Goal: Task Accomplishment & Management: Complete application form

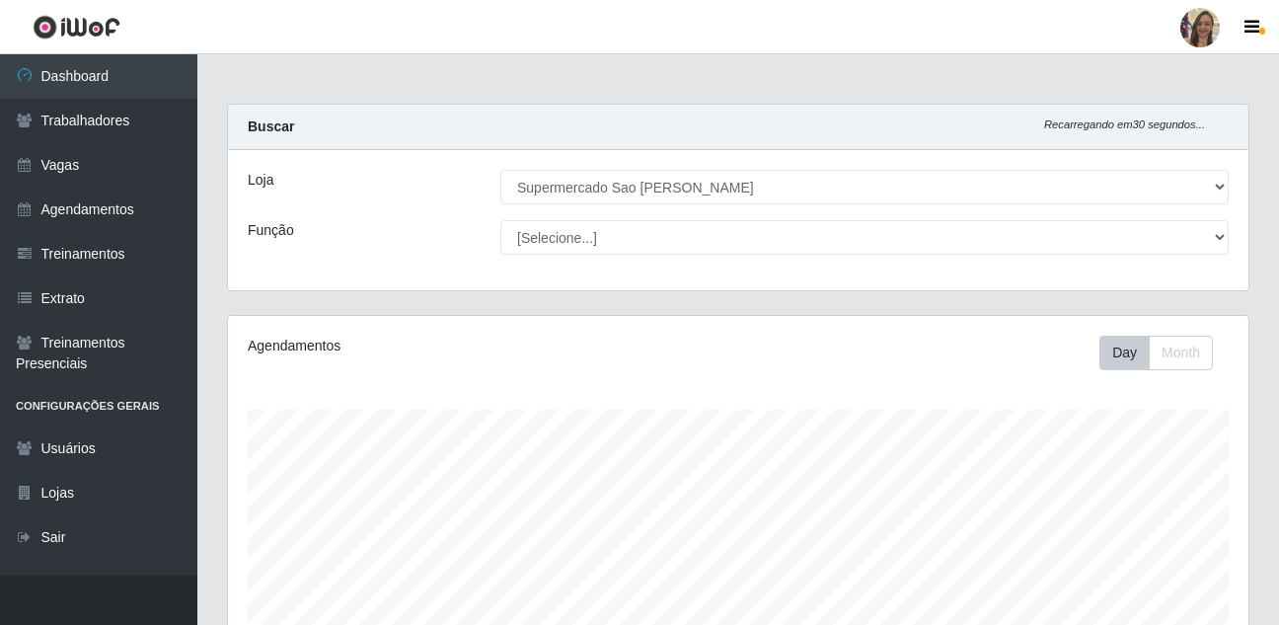
select select "383"
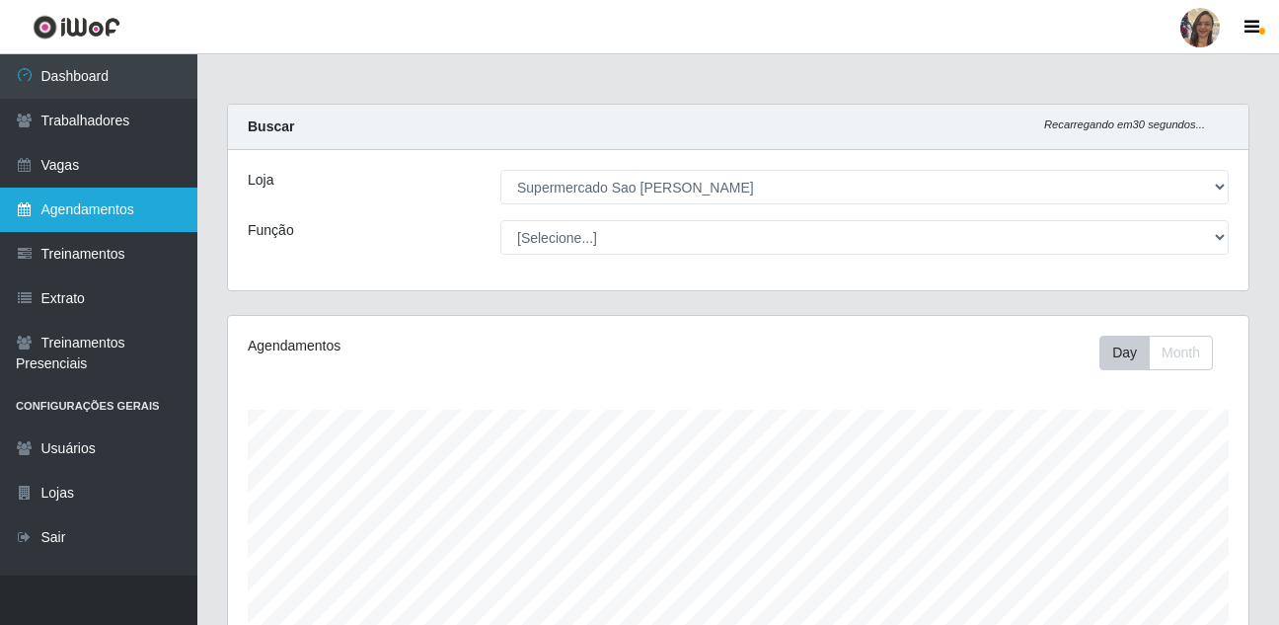
scroll to position [410, 1021]
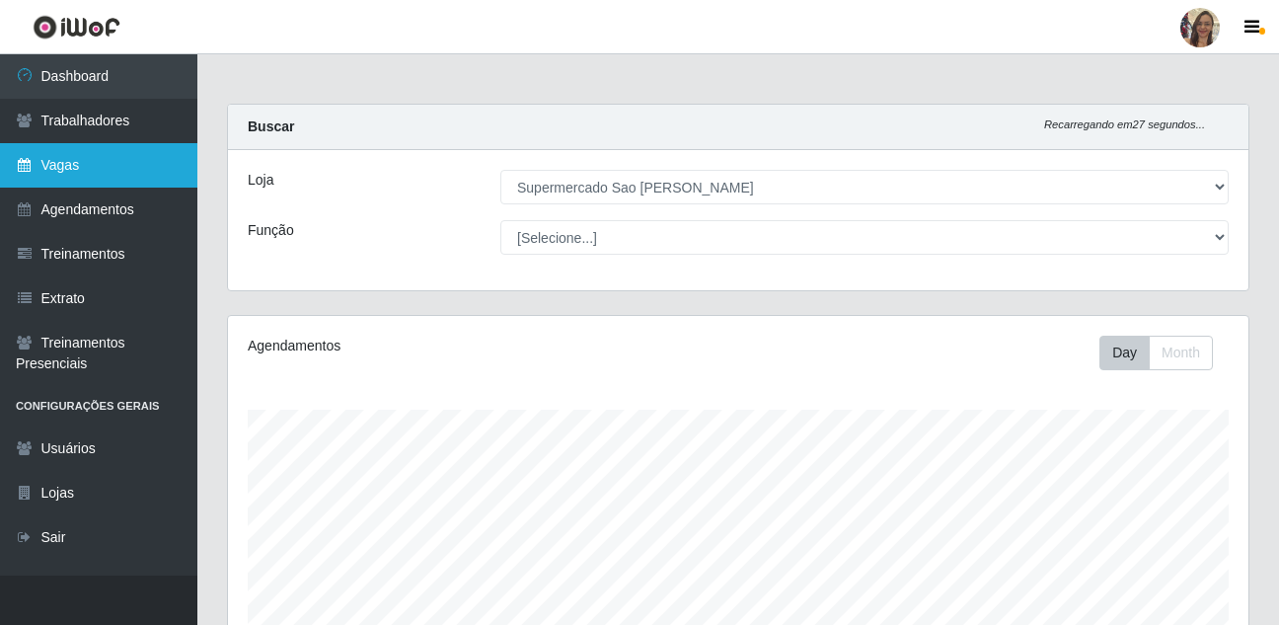
click at [83, 171] on link "Vagas" at bounding box center [98, 165] width 197 height 44
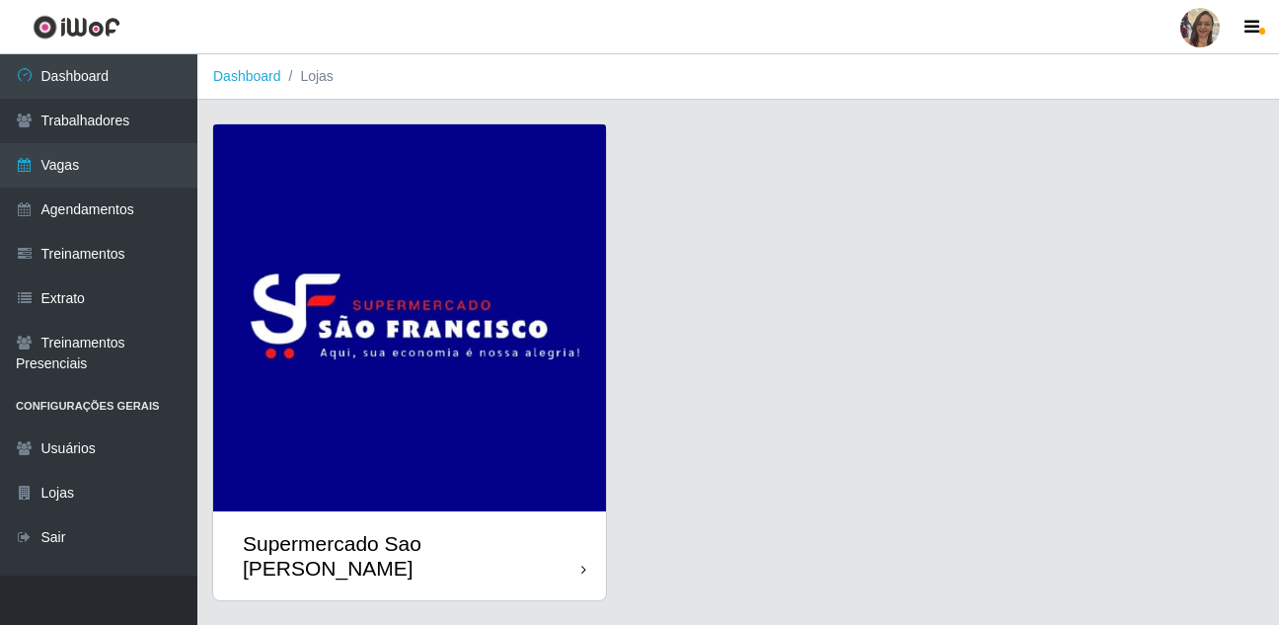
click at [313, 269] on img at bounding box center [409, 317] width 393 height 387
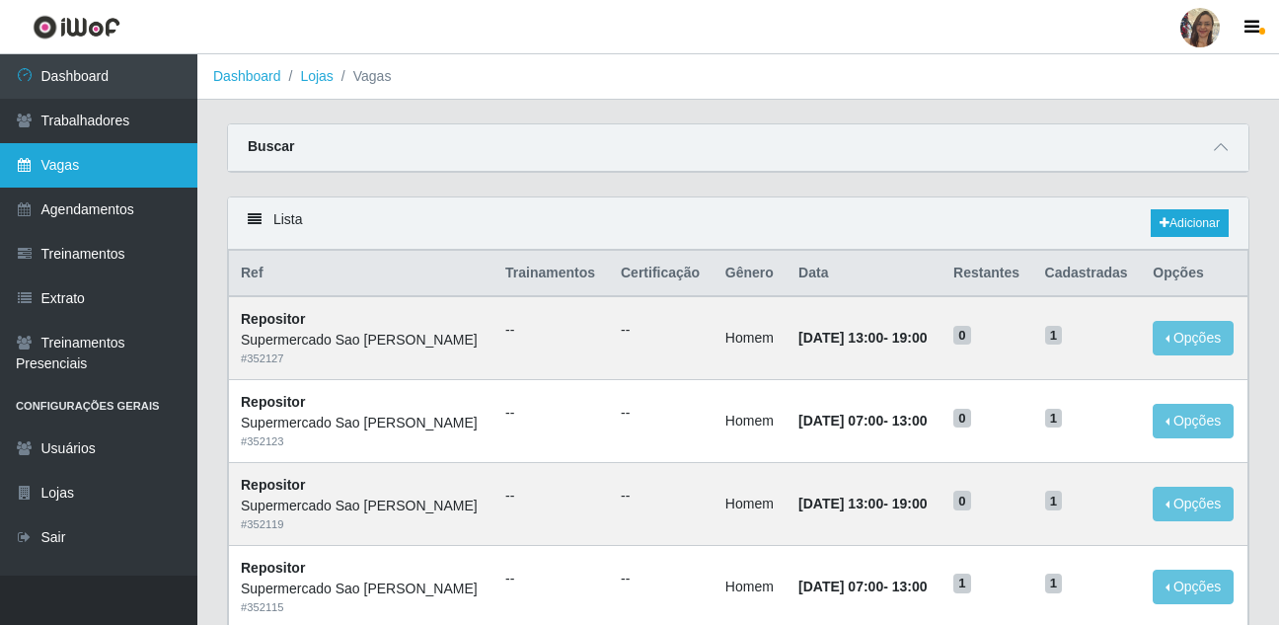
click at [60, 172] on link "Vagas" at bounding box center [98, 165] width 197 height 44
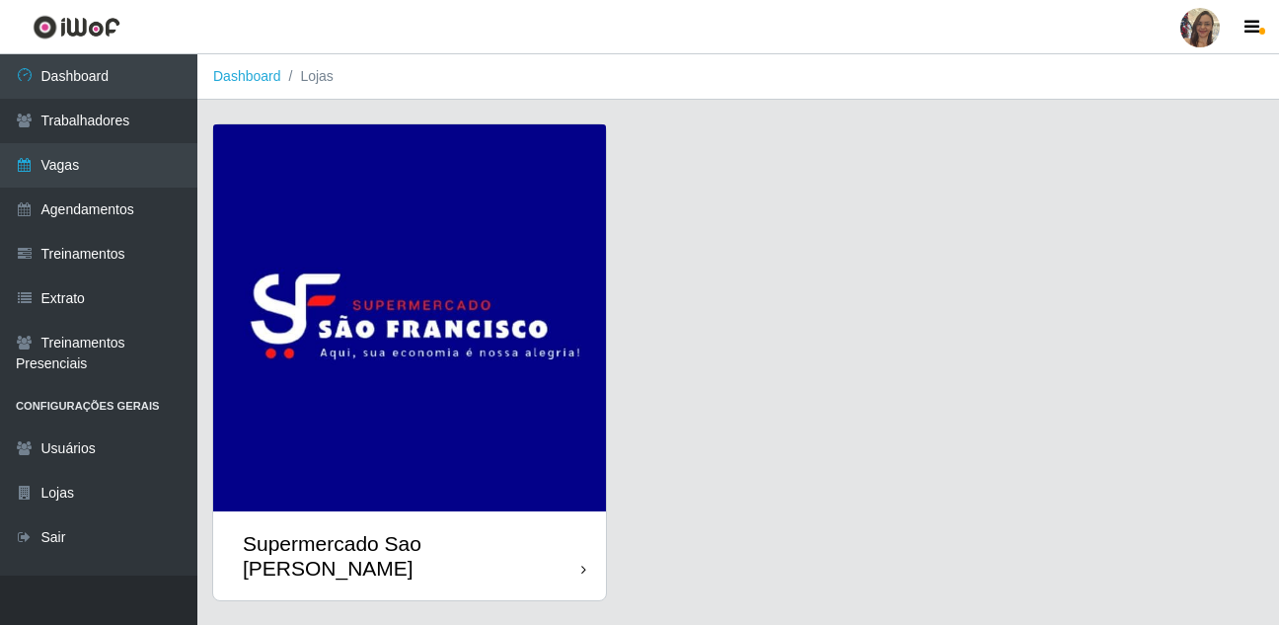
click at [529, 271] on img at bounding box center [409, 317] width 393 height 387
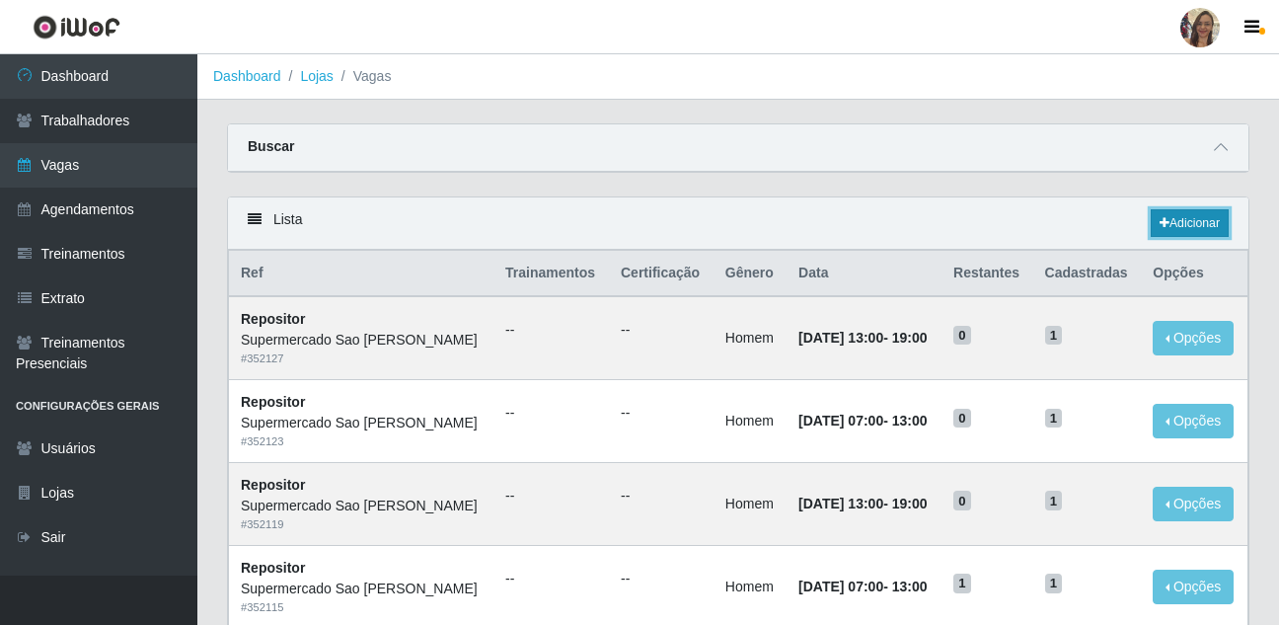
click at [1181, 223] on link "Adicionar" at bounding box center [1190, 223] width 78 height 28
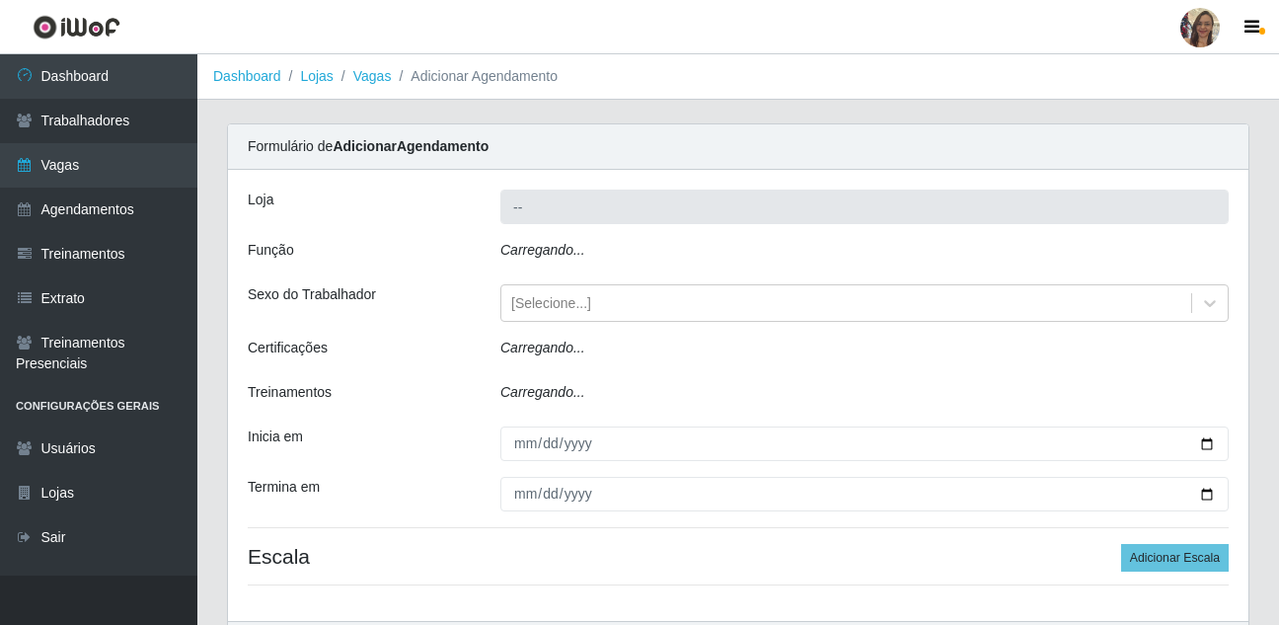
type input "Supermercado Sao [PERSON_NAME]"
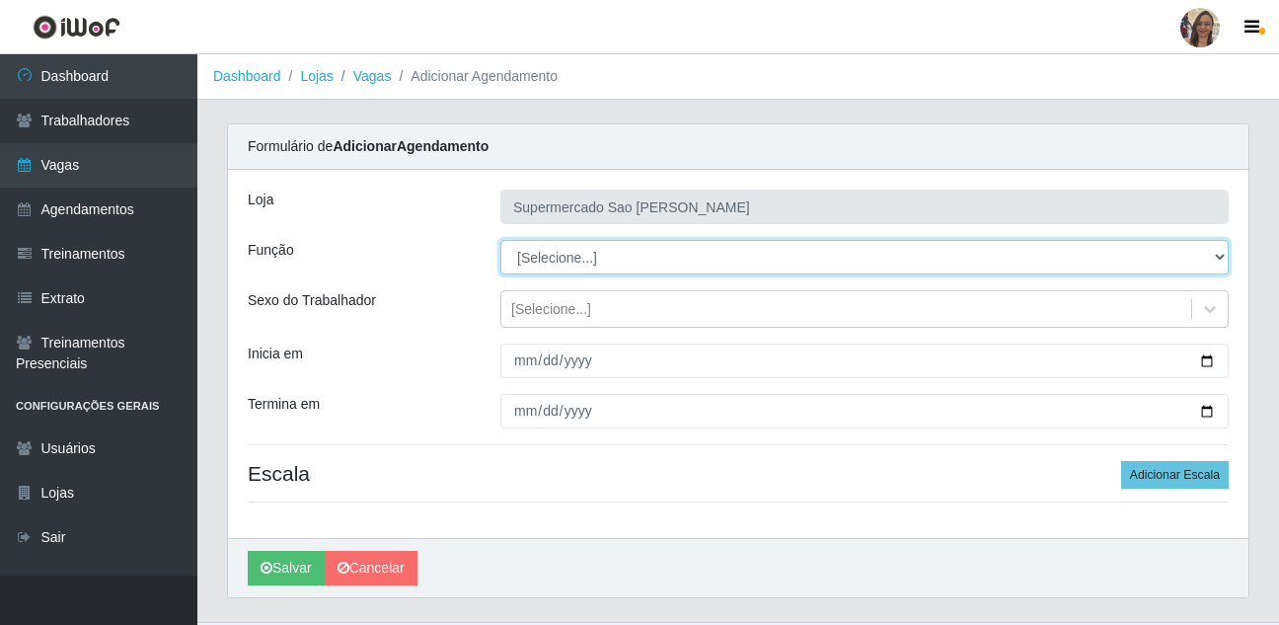
click at [549, 262] on select "[Selecione...] ASG ASG + ASG ++ Balconista de Açougue Balconista de Açougue + B…" at bounding box center [864, 257] width 728 height 35
select select "24"
click at [500, 240] on select "[Selecione...] ASG ASG + ASG ++ Balconista de Açougue Balconista de Açougue + B…" at bounding box center [864, 257] width 728 height 35
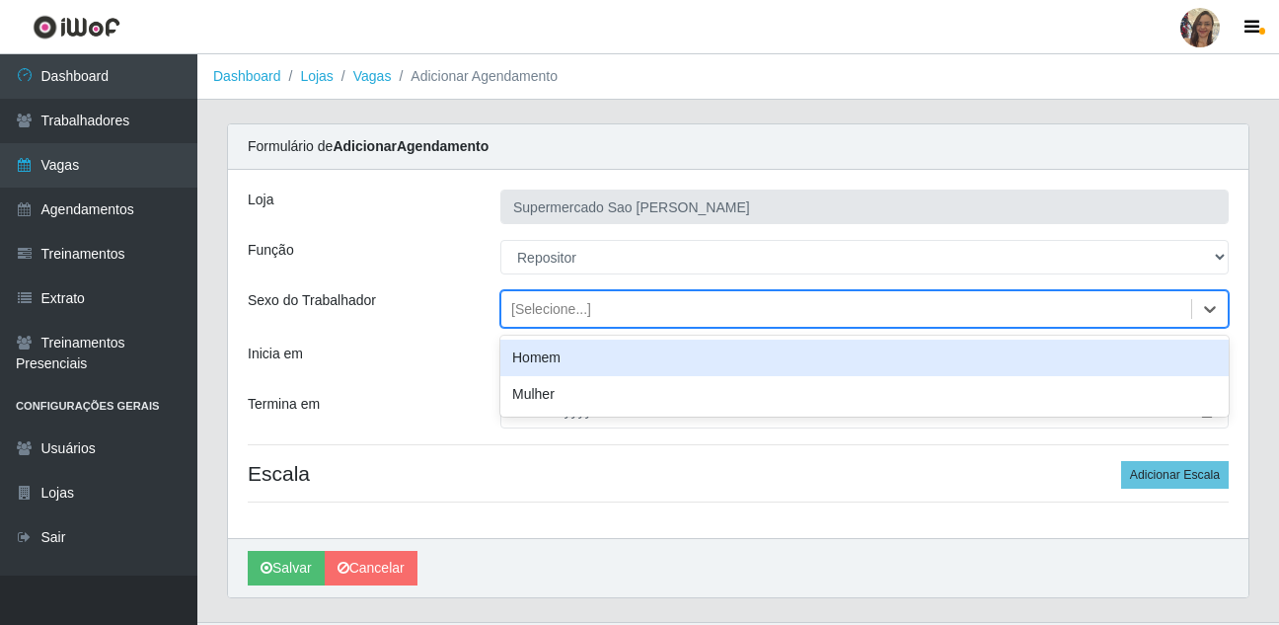
click at [545, 308] on div "[Selecione...]" at bounding box center [551, 309] width 80 height 21
click at [536, 358] on div "Homem" at bounding box center [864, 358] width 728 height 37
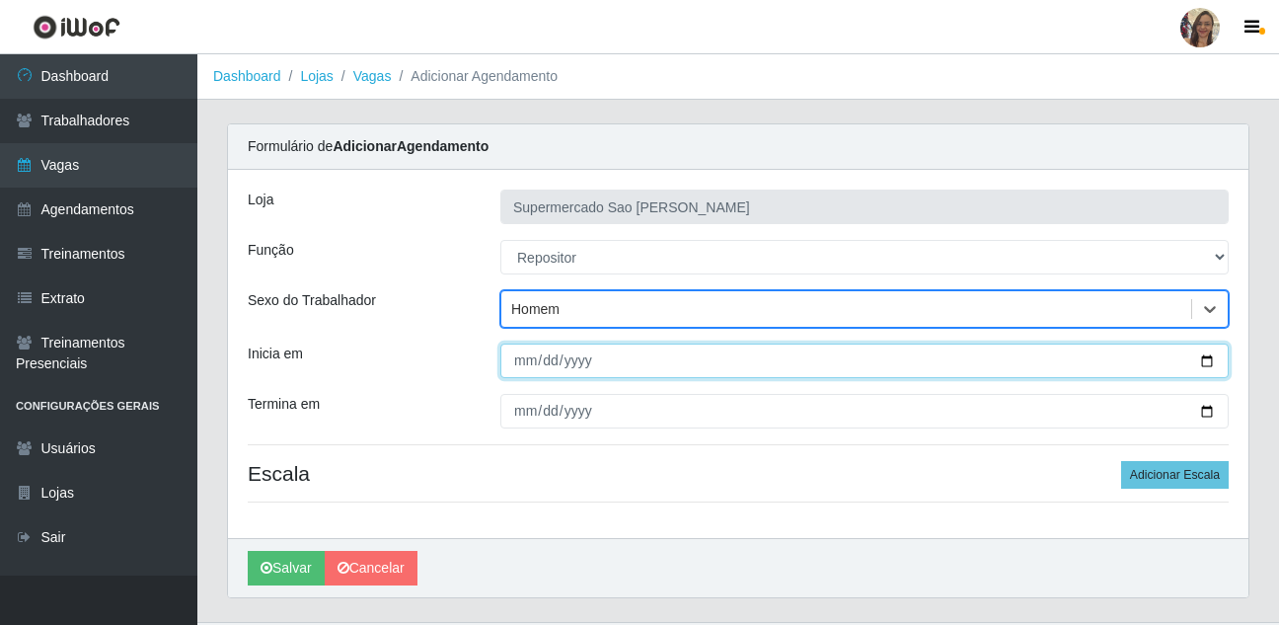
click at [533, 359] on input "Inicia em" at bounding box center [864, 361] width 728 height 35
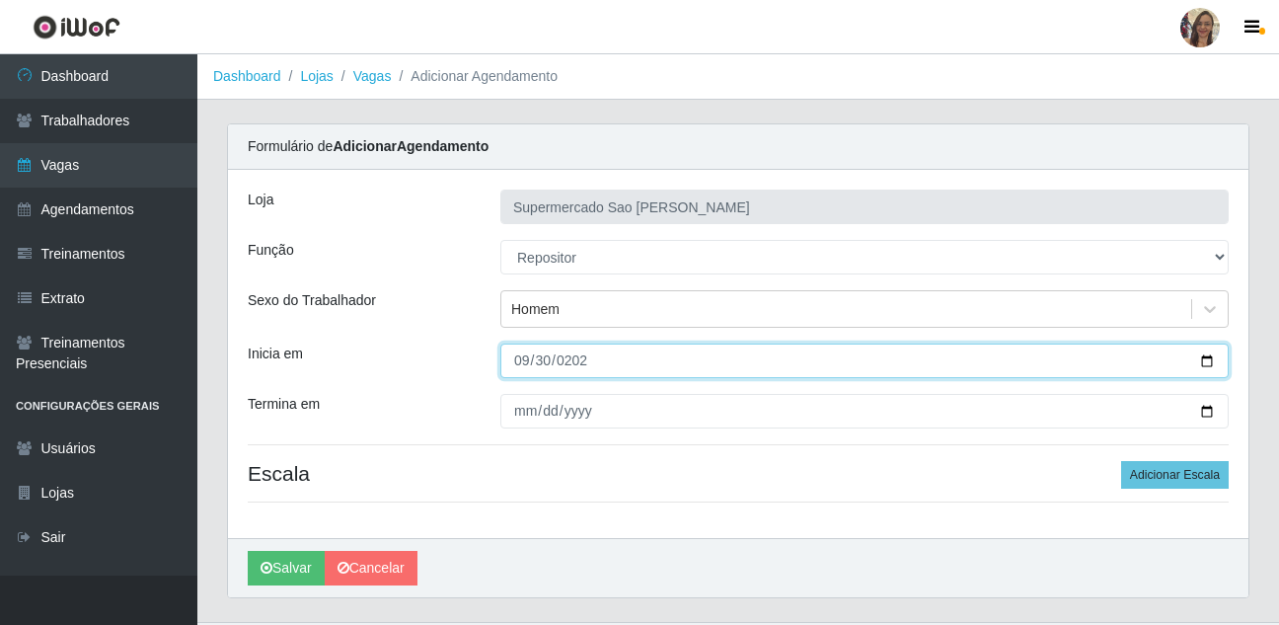
type input "[DATE]"
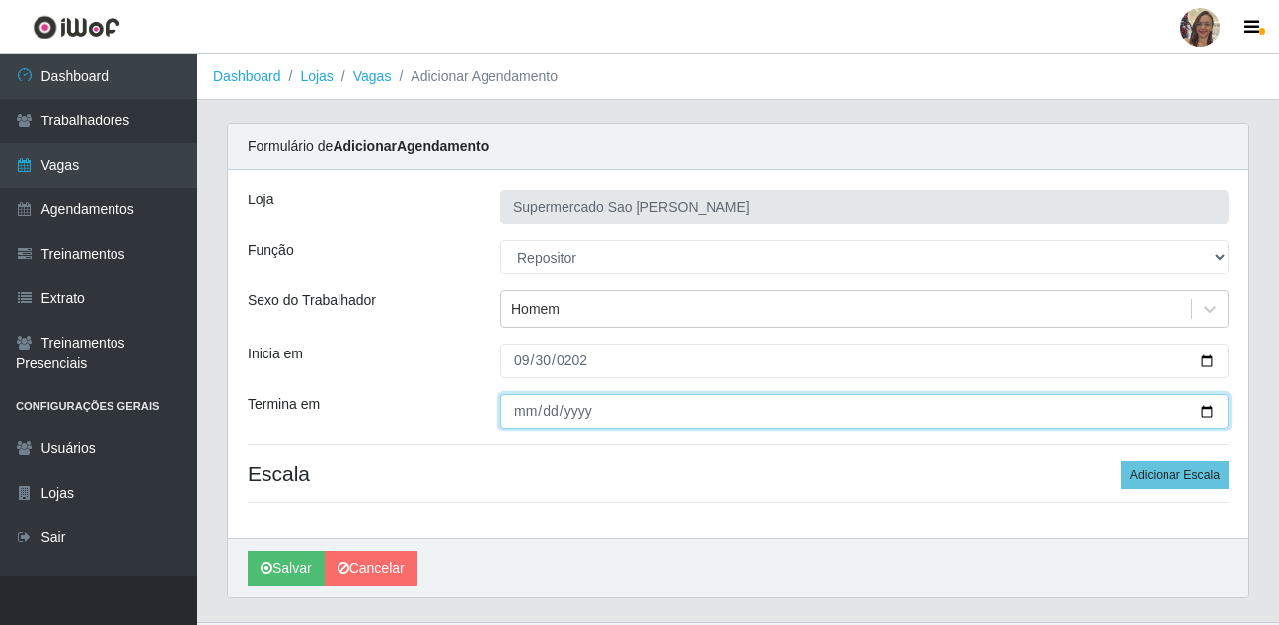
click at [522, 419] on input "Termina em" at bounding box center [864, 411] width 728 height 35
type input "[DATE]"
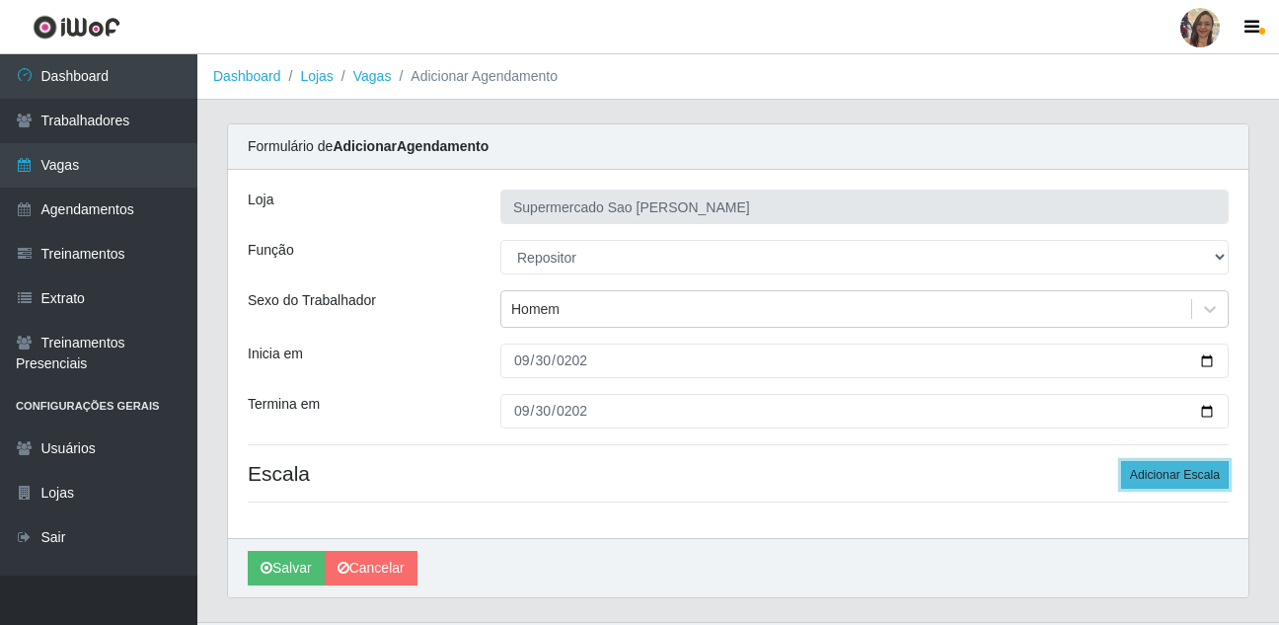
click at [1172, 483] on button "Adicionar Escala" at bounding box center [1175, 475] width 108 height 28
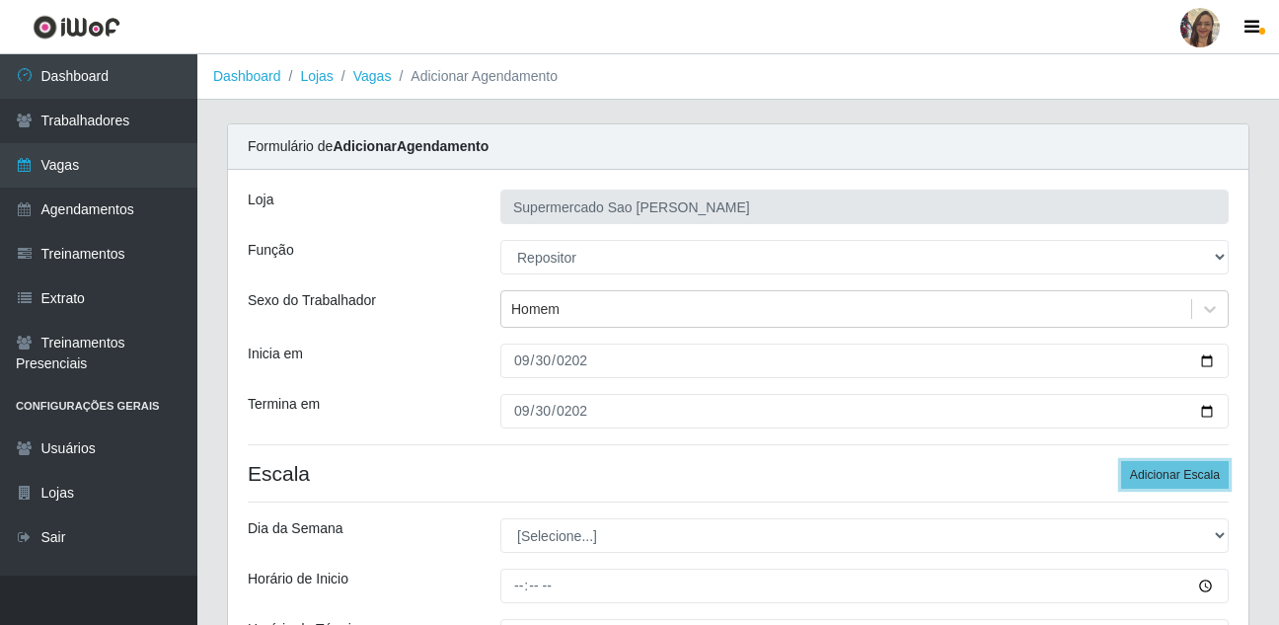
scroll to position [99, 0]
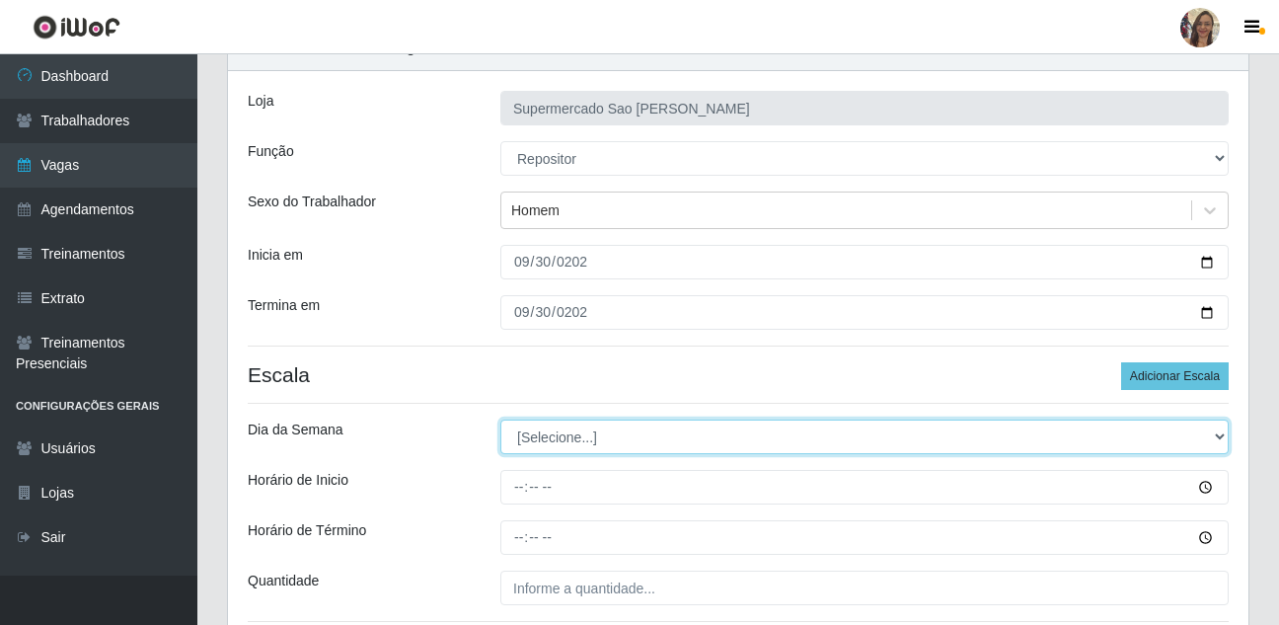
click at [549, 441] on select "[Selecione...] Segunda Terça Quarta Quinta Sexta Sábado Domingo" at bounding box center [864, 437] width 728 height 35
select select "2"
click at [500, 420] on select "[Selecione...] Segunda Terça Quarta Quinta Sexta Sábado Domingo" at bounding box center [864, 437] width 728 height 35
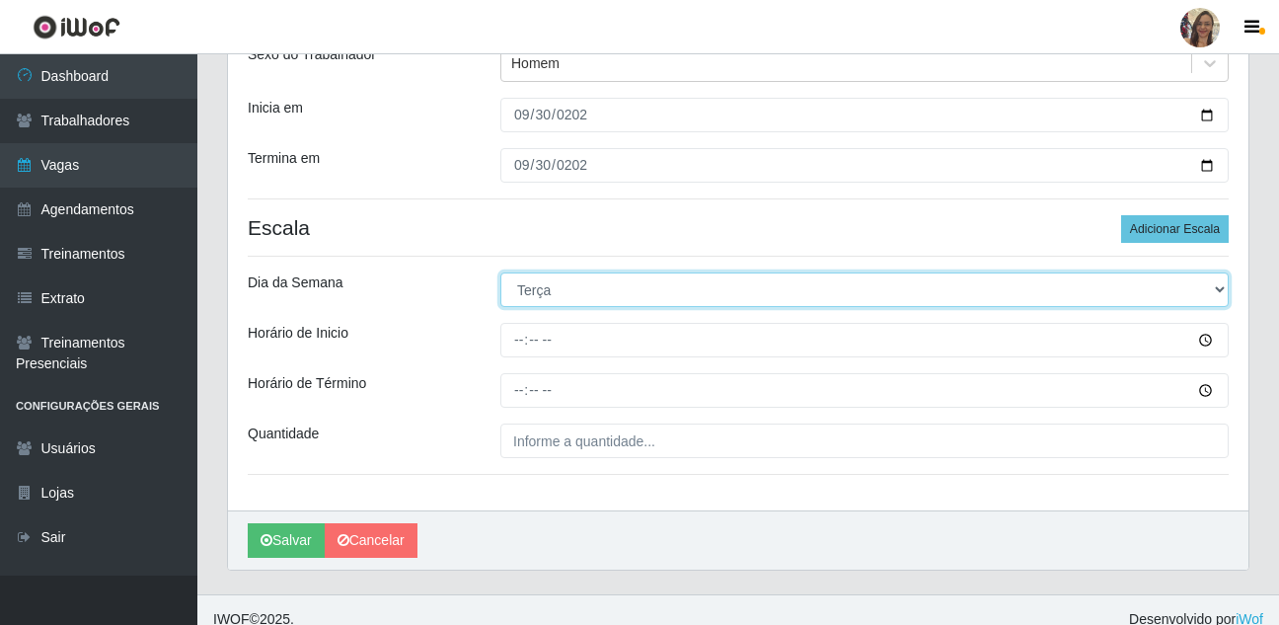
scroll to position [265, 0]
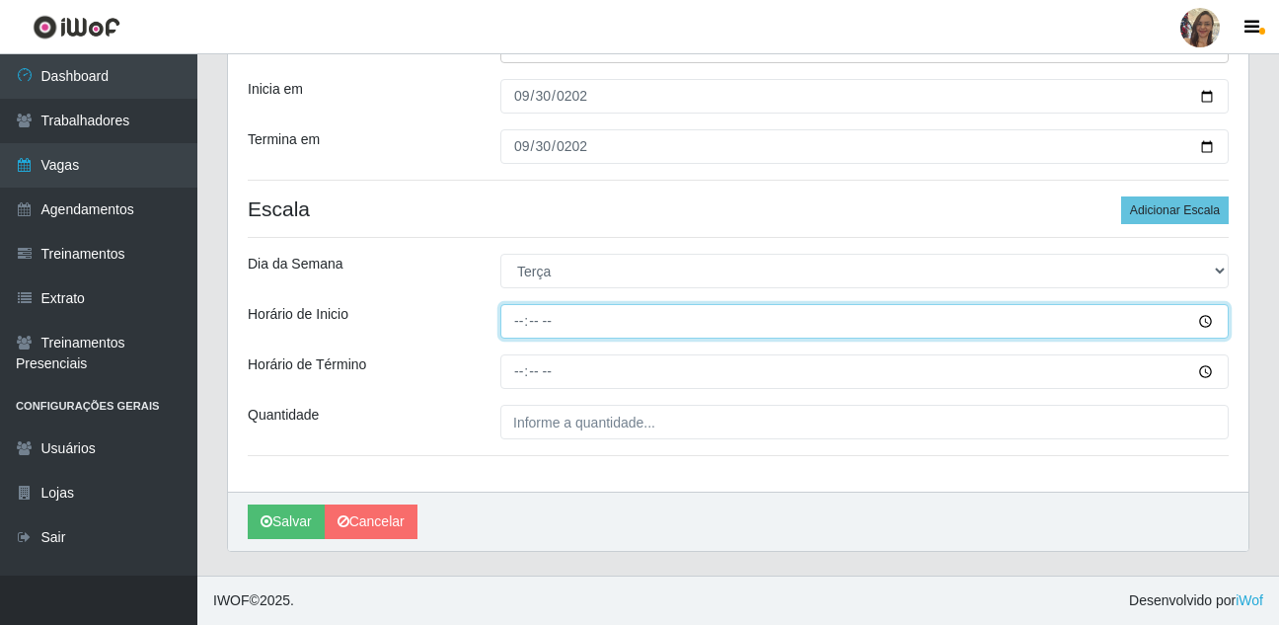
click at [519, 328] on input "Horário de Inicio" at bounding box center [864, 321] width 728 height 35
type input "07:00"
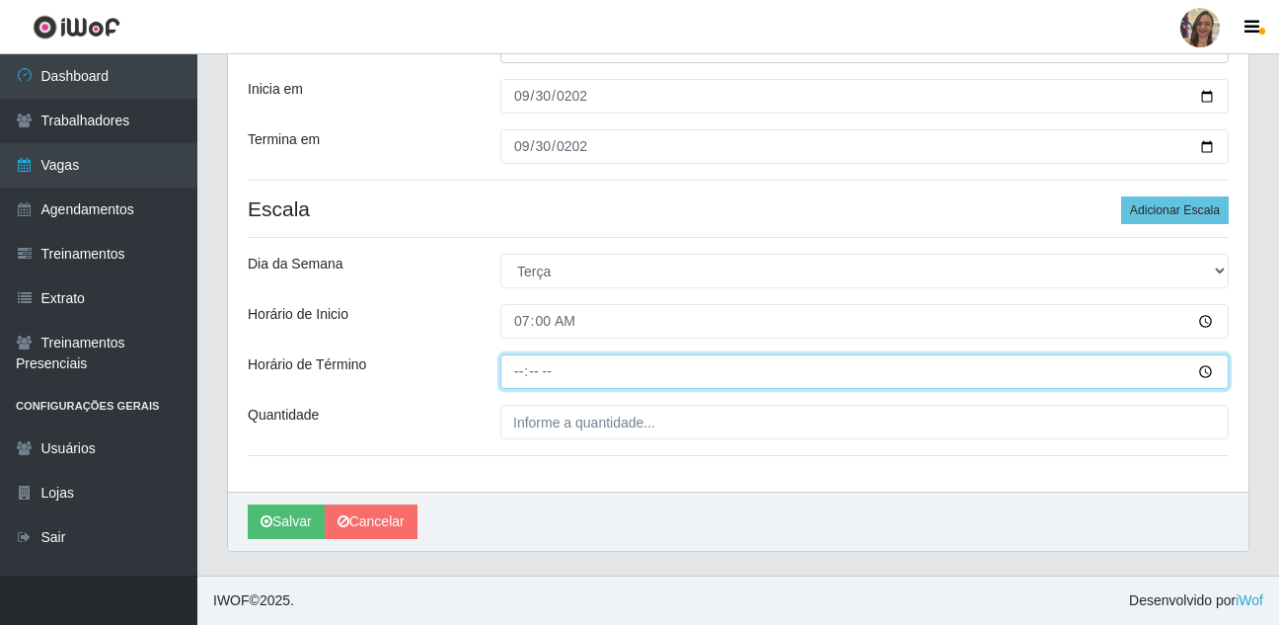
click at [513, 373] on input "Horário de Término" at bounding box center [864, 371] width 728 height 35
type input "13:00"
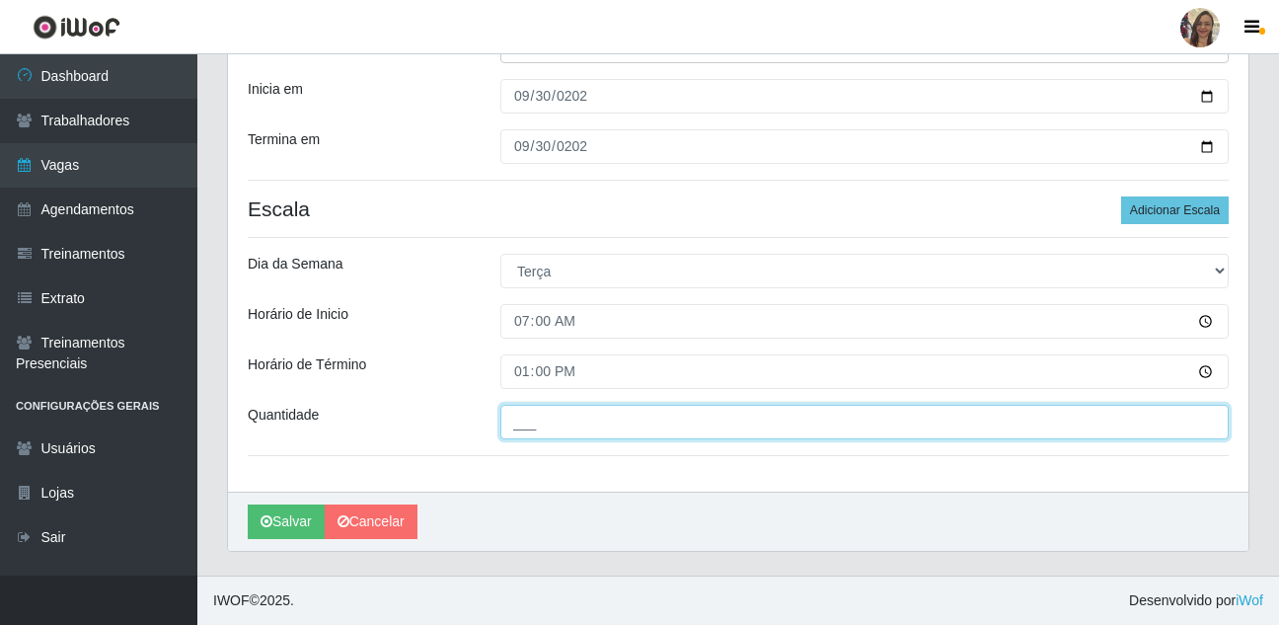
click at [548, 432] on input "___" at bounding box center [864, 422] width 728 height 35
type input "1__"
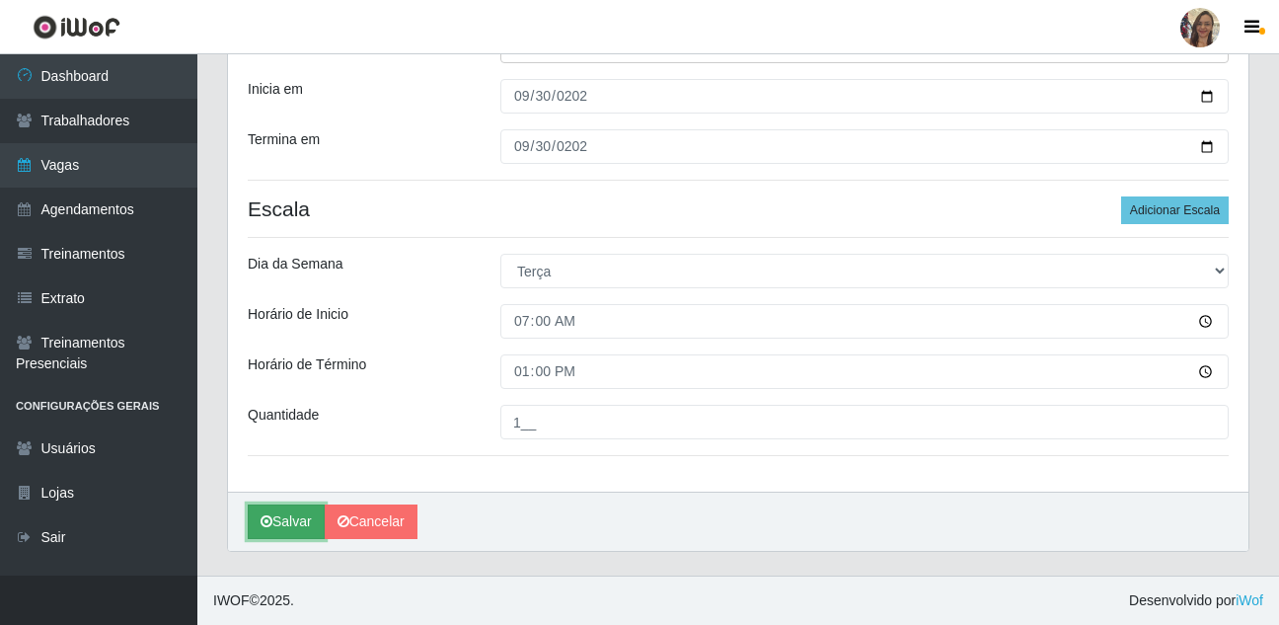
click at [306, 519] on button "Salvar" at bounding box center [286, 521] width 77 height 35
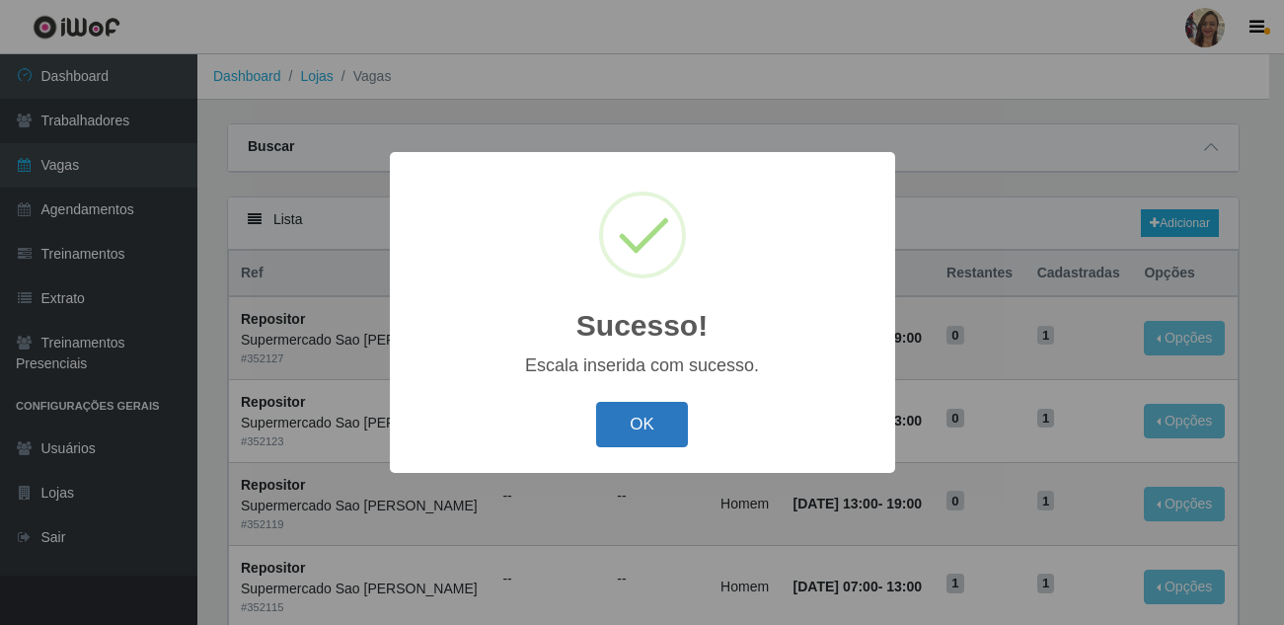
click at [658, 416] on button "OK" at bounding box center [642, 425] width 92 height 46
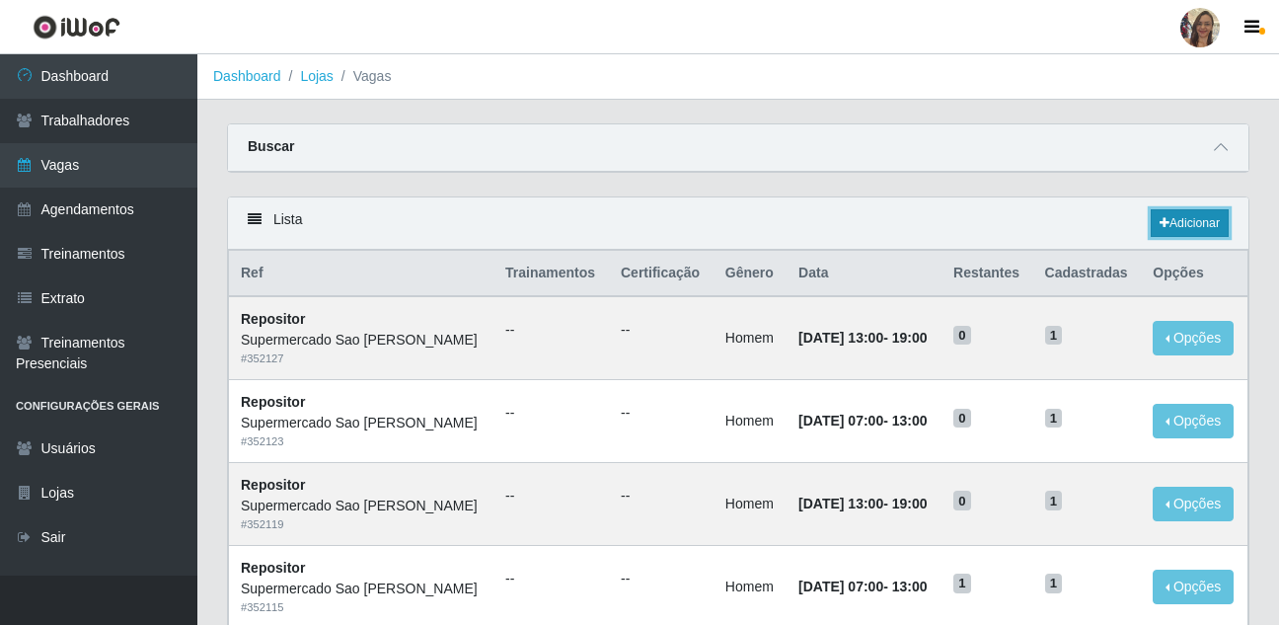
click at [1196, 220] on link "Adicionar" at bounding box center [1190, 223] width 78 height 28
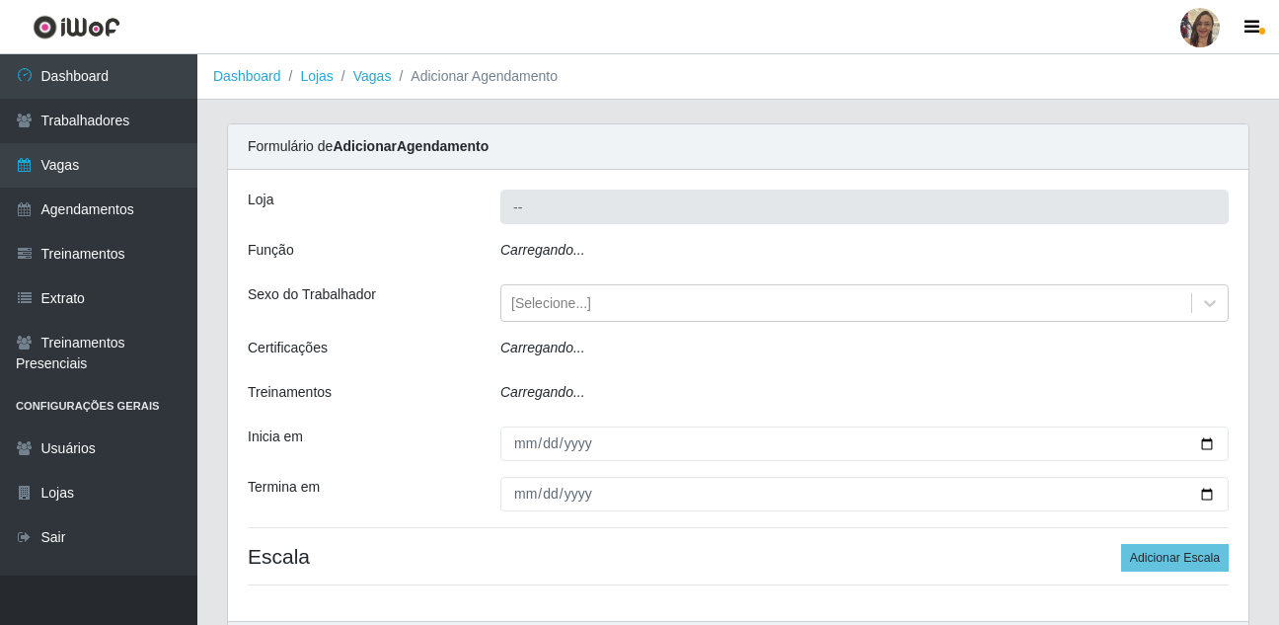
type input "Supermercado Sao [PERSON_NAME]"
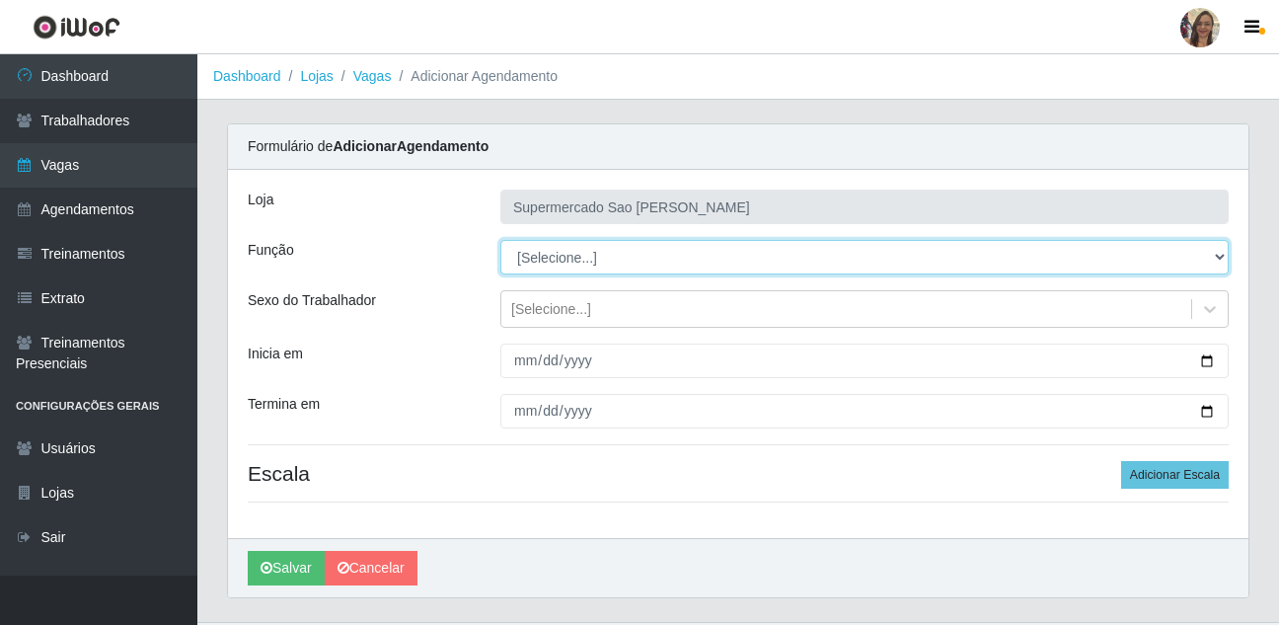
click at [560, 262] on select "[Selecione...] ASG ASG + ASG ++ Balconista de Açougue Balconista de Açougue + B…" at bounding box center [864, 257] width 728 height 35
select select "24"
click at [500, 240] on select "[Selecione...] ASG ASG + ASG ++ Balconista de Açougue Balconista de Açougue + B…" at bounding box center [864, 257] width 728 height 35
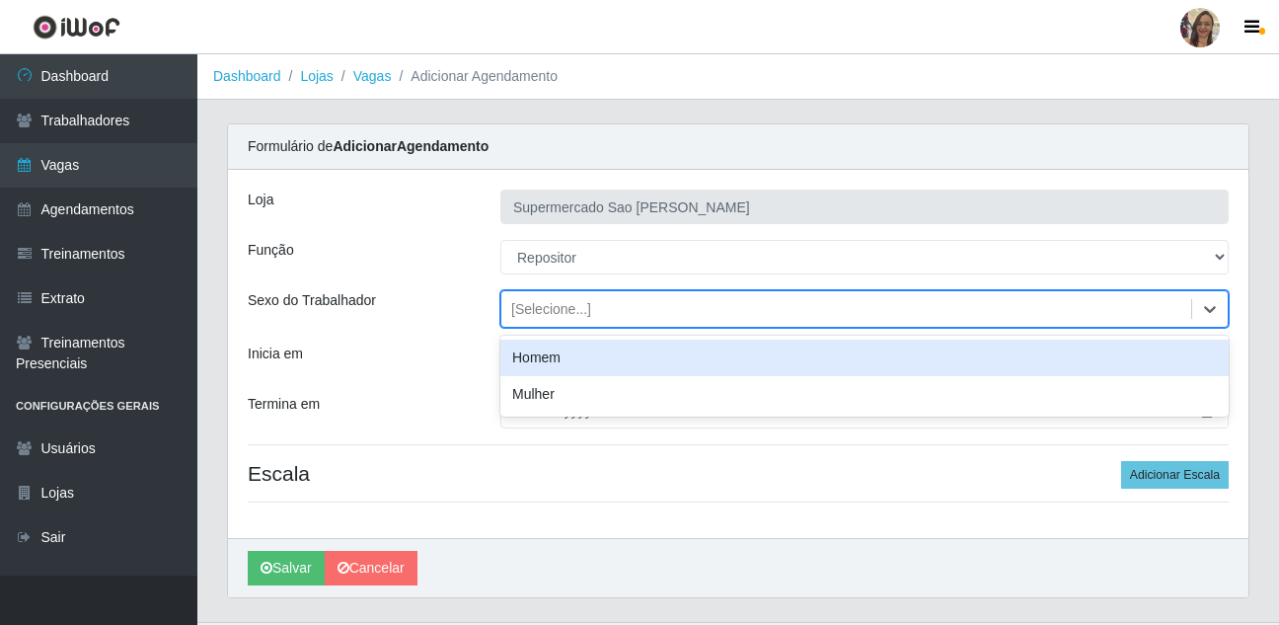
click at [532, 316] on div "[Selecione...]" at bounding box center [551, 309] width 80 height 21
click at [544, 358] on div "Homem" at bounding box center [864, 358] width 728 height 37
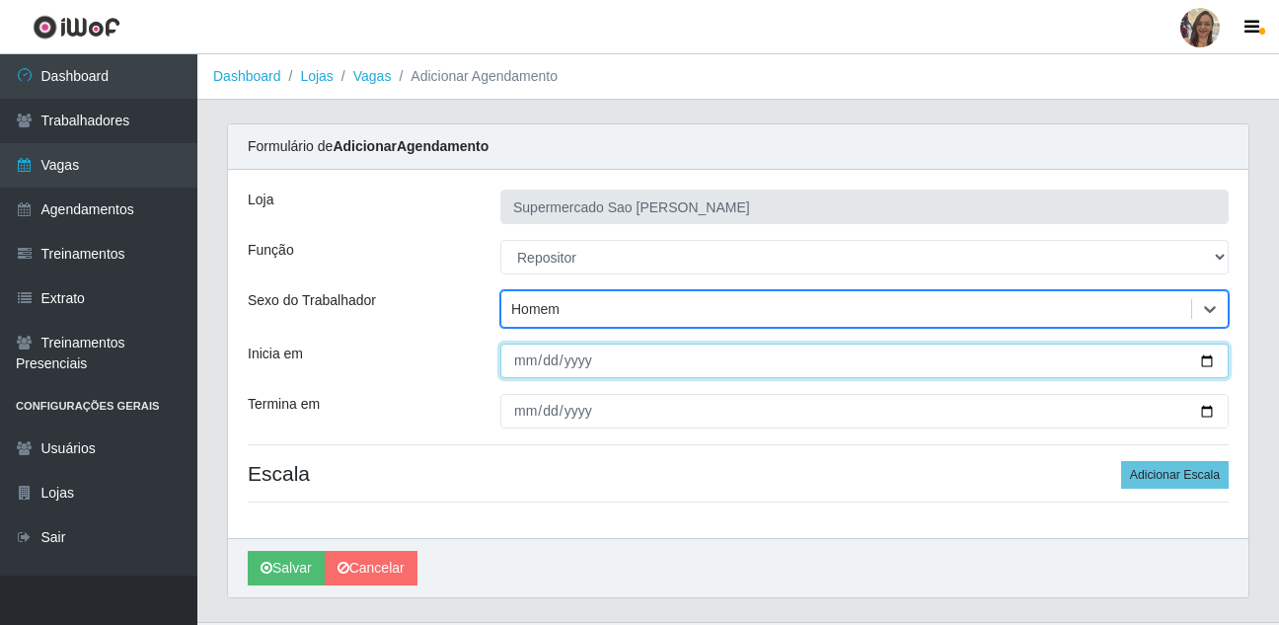
click at [526, 371] on input "Inicia em" at bounding box center [864, 361] width 728 height 35
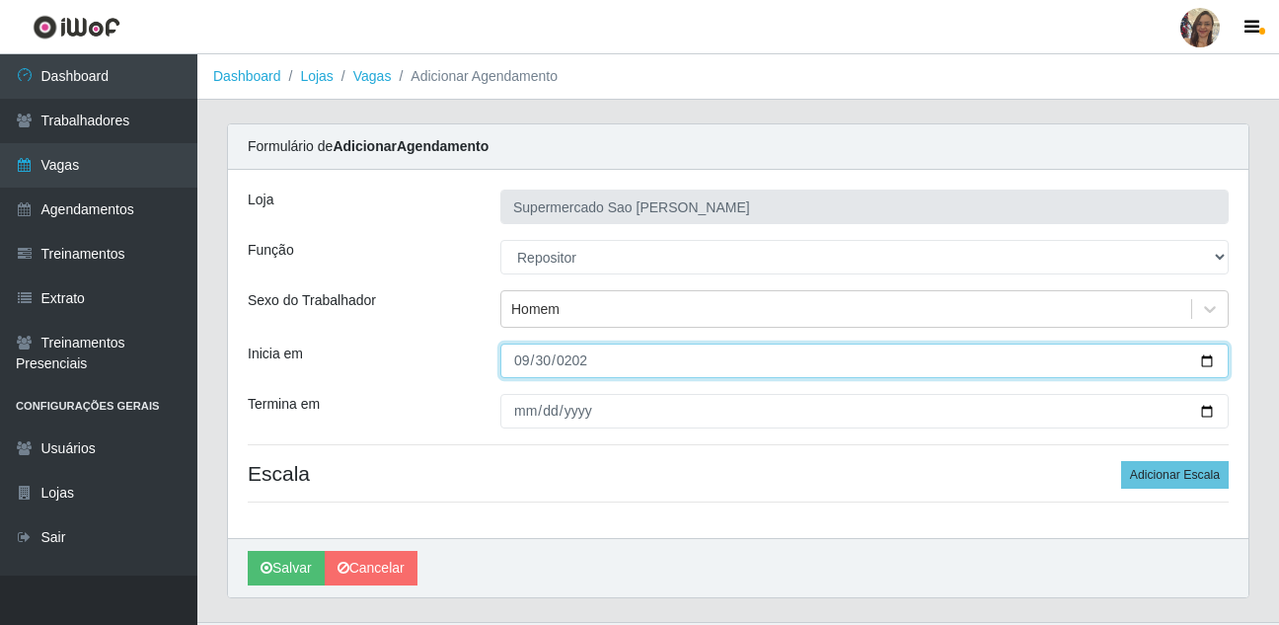
type input "[DATE]"
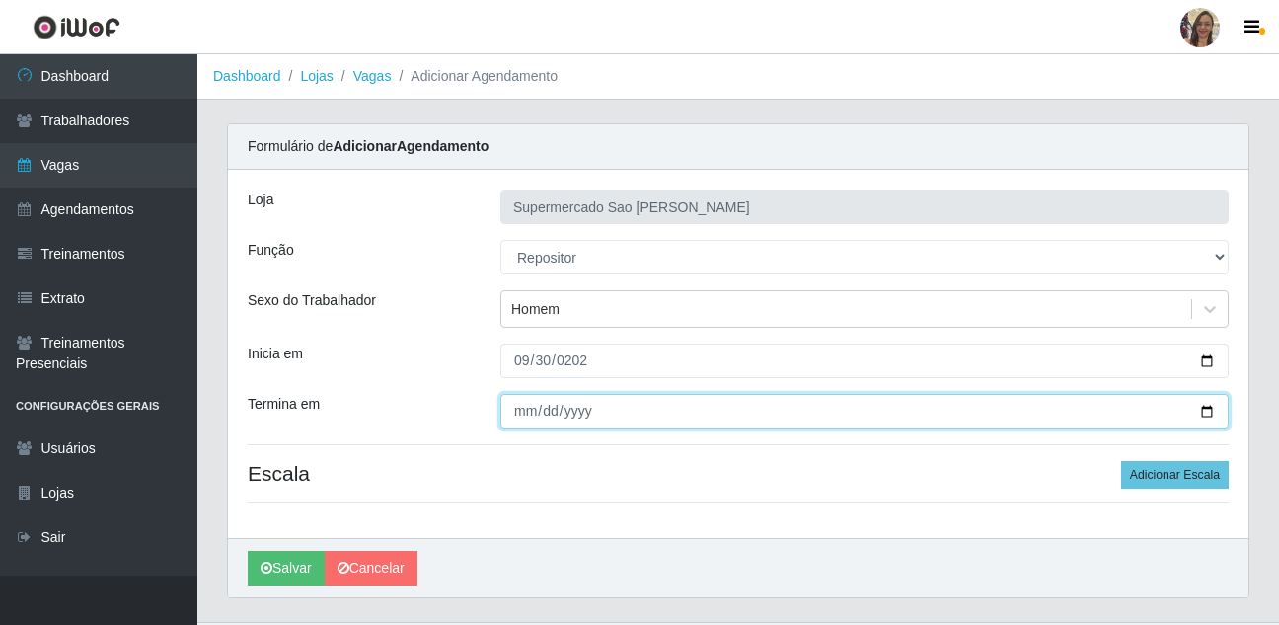
click at [520, 403] on input "Termina em" at bounding box center [864, 411] width 728 height 35
type input "[DATE]"
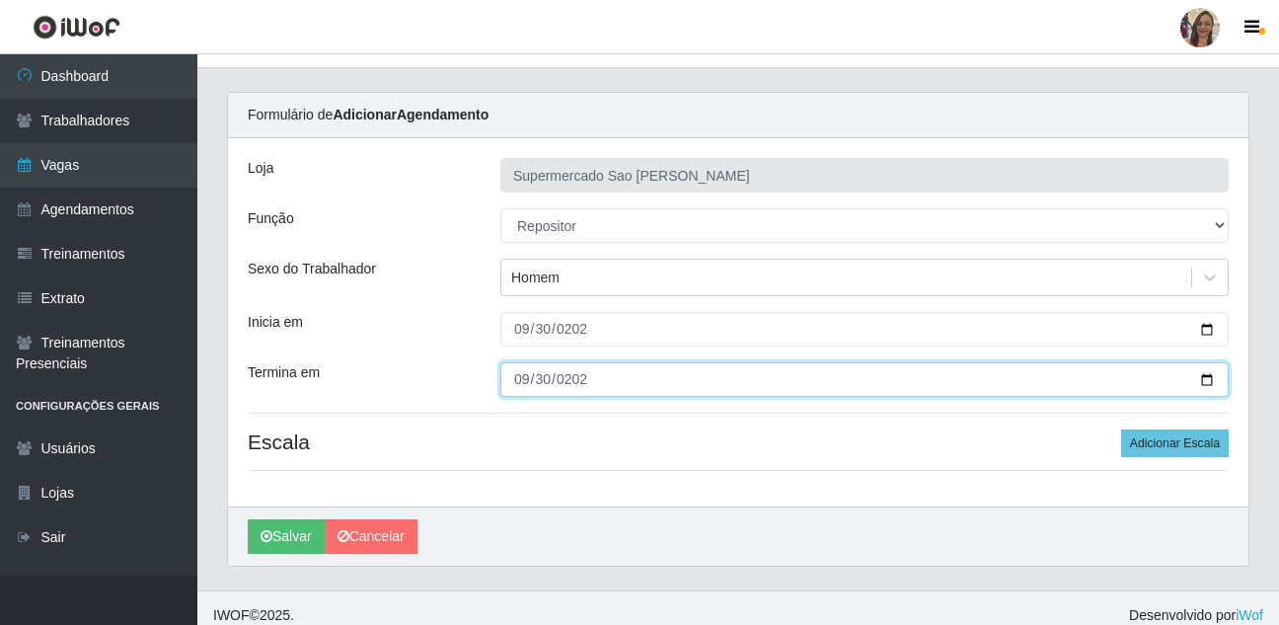
scroll to position [46, 0]
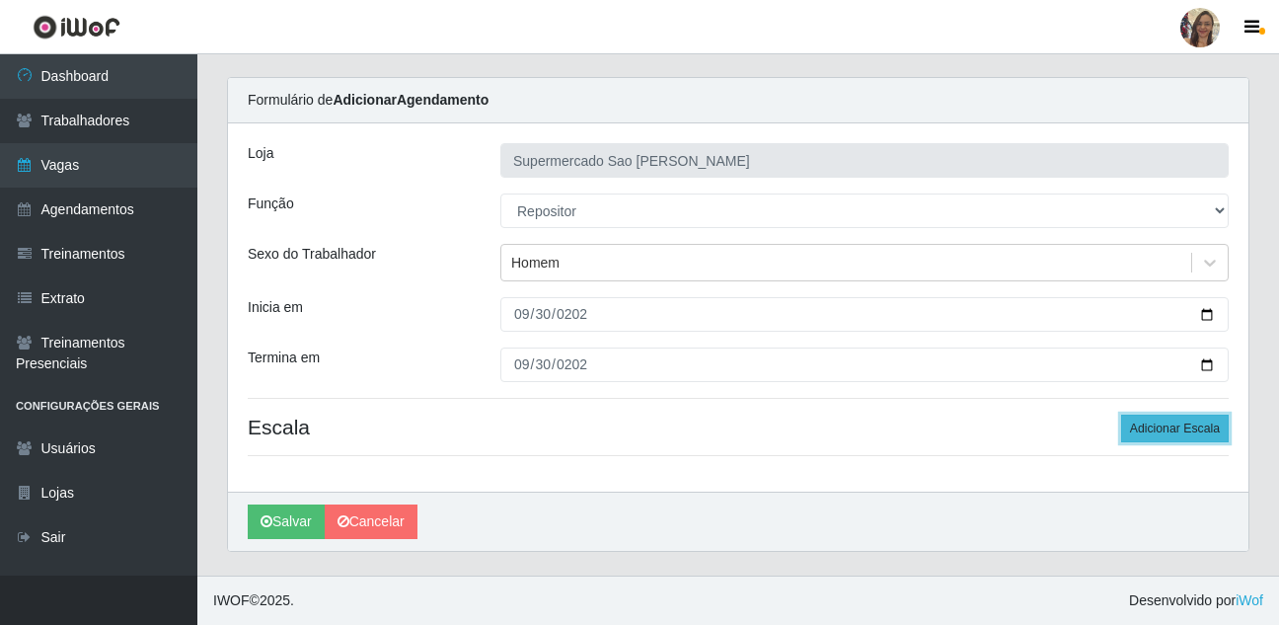
click at [1176, 424] on button "Adicionar Escala" at bounding box center [1175, 429] width 108 height 28
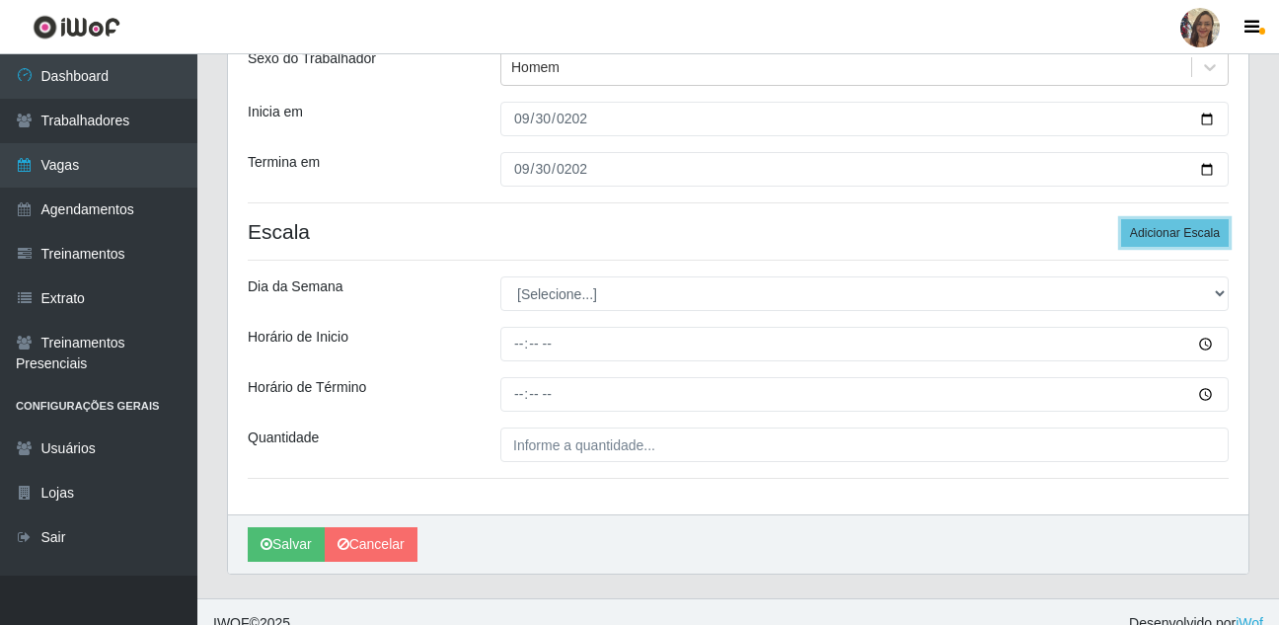
scroll to position [244, 0]
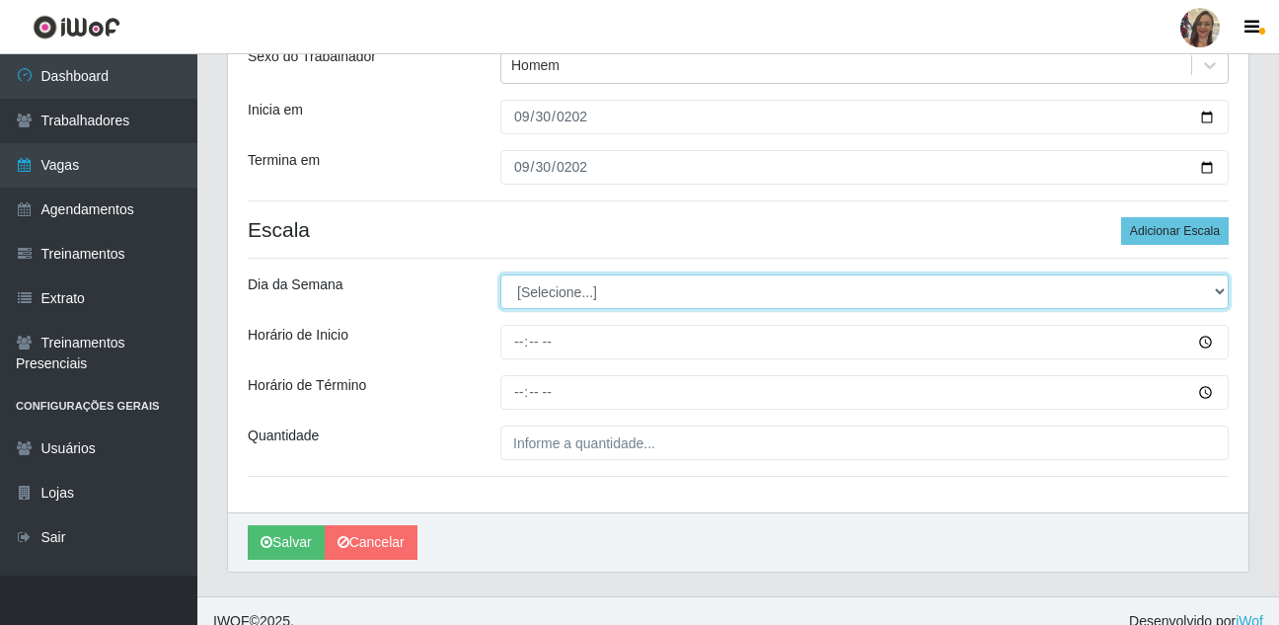
click at [553, 293] on select "[Selecione...] Segunda Terça Quarta Quinta Sexta Sábado Domingo" at bounding box center [864, 291] width 728 height 35
select select "2"
click at [500, 274] on select "[Selecione...] Segunda Terça Quarta Quinta Sexta Sábado Domingo" at bounding box center [864, 291] width 728 height 35
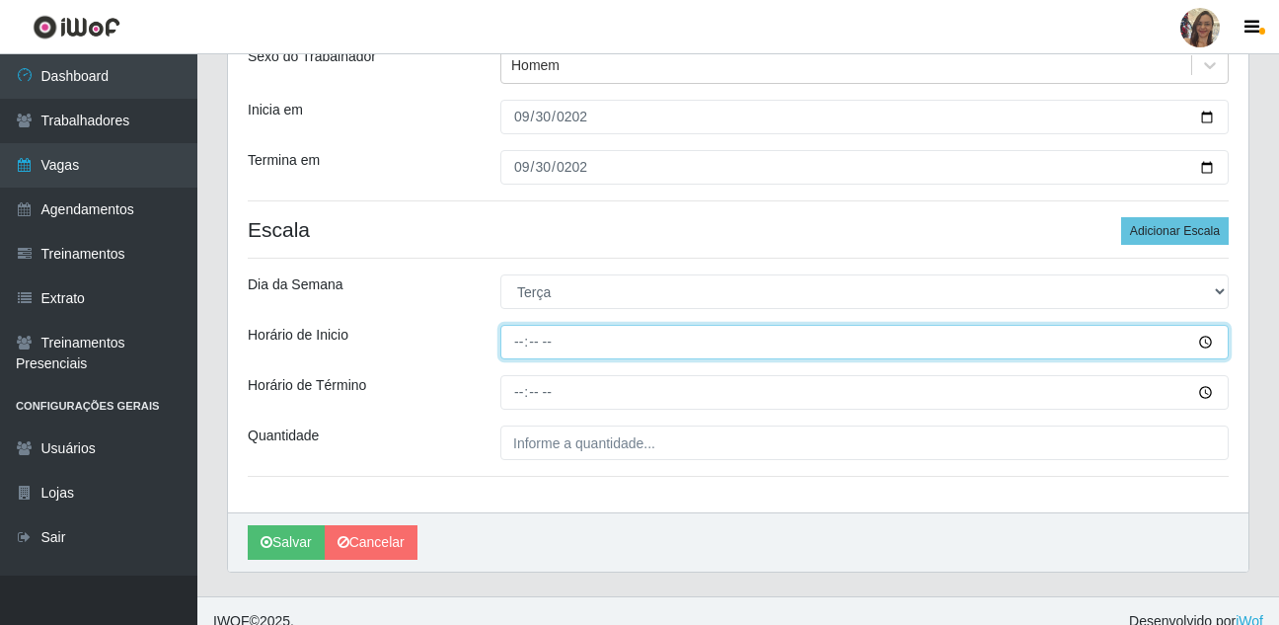
click at [521, 344] on input "Horário de Inicio" at bounding box center [864, 342] width 728 height 35
type input "13:00"
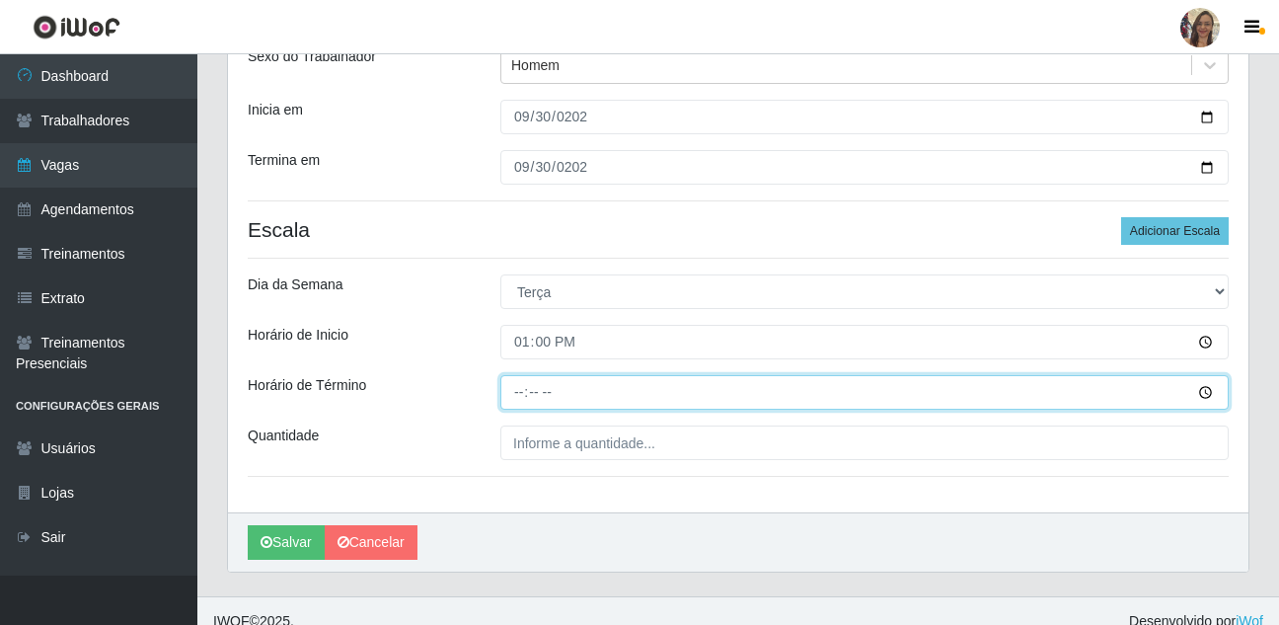
click at [514, 402] on input "Horário de Término" at bounding box center [864, 392] width 728 height 35
type input "19:00"
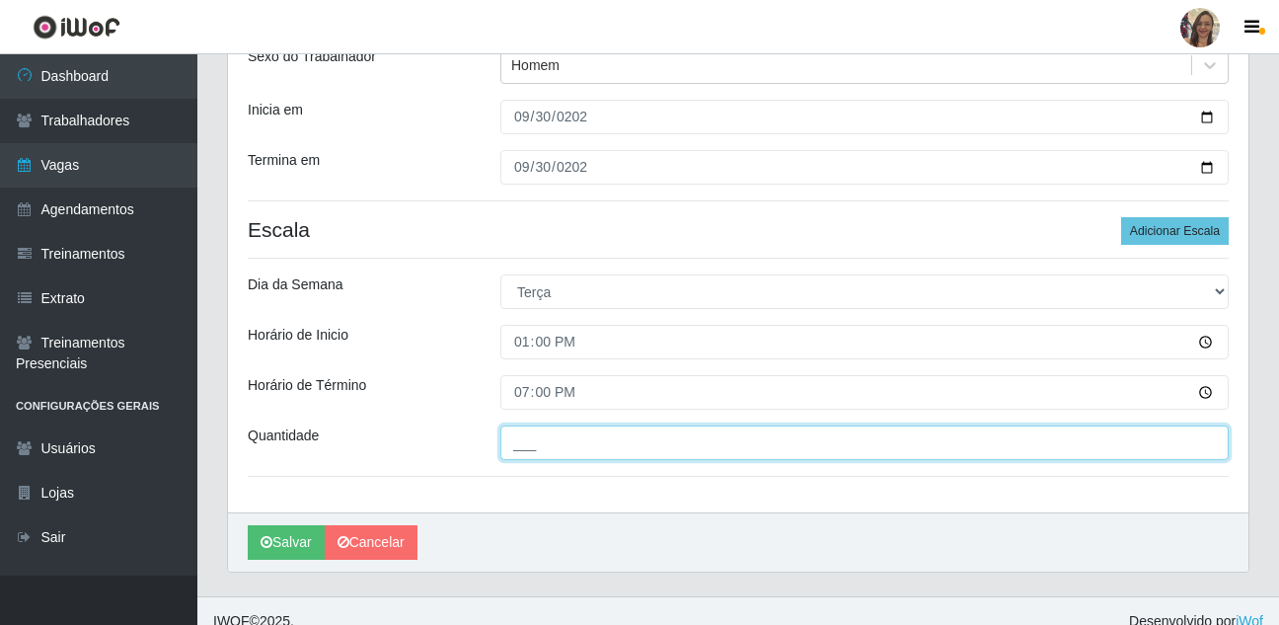
click at [545, 446] on input "___" at bounding box center [864, 442] width 728 height 35
type input "1__"
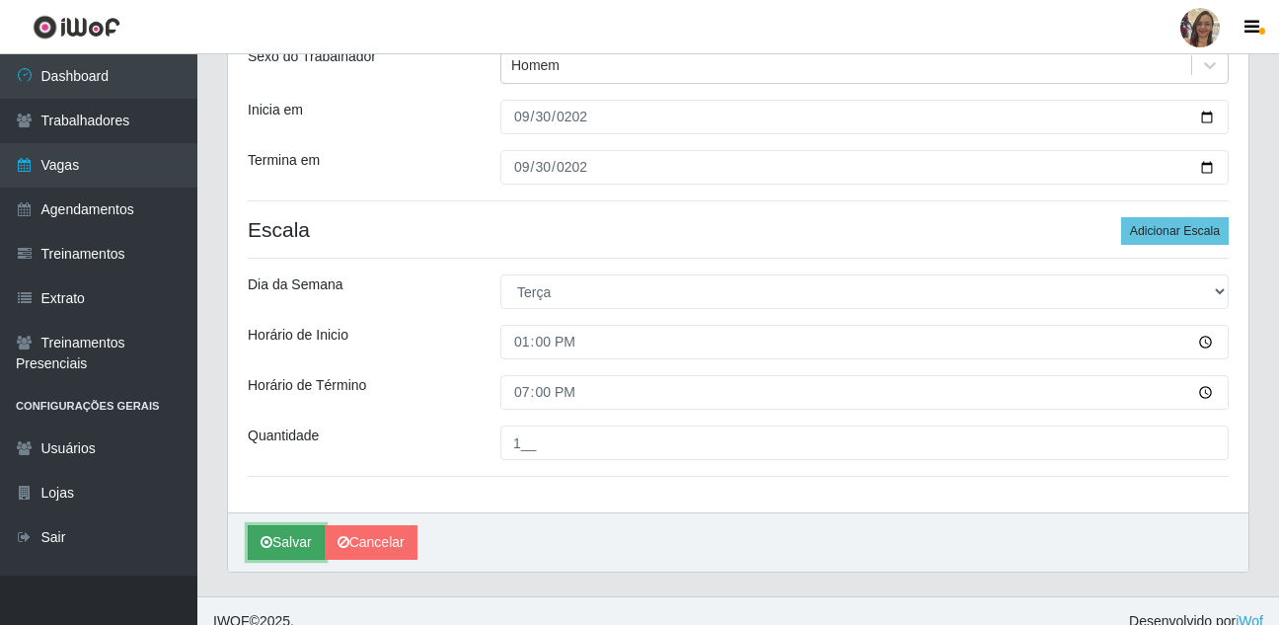
click at [291, 541] on button "Salvar" at bounding box center [286, 542] width 77 height 35
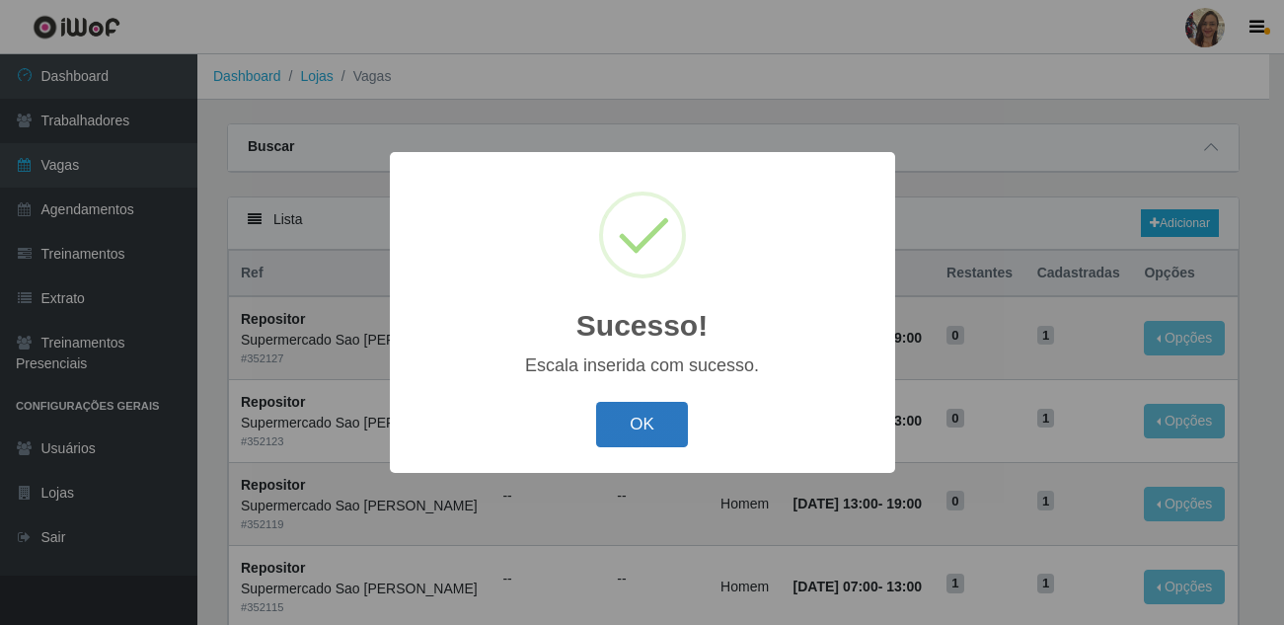
click at [650, 427] on button "OK" at bounding box center [642, 425] width 92 height 46
